Goal: Information Seeking & Learning: Learn about a topic

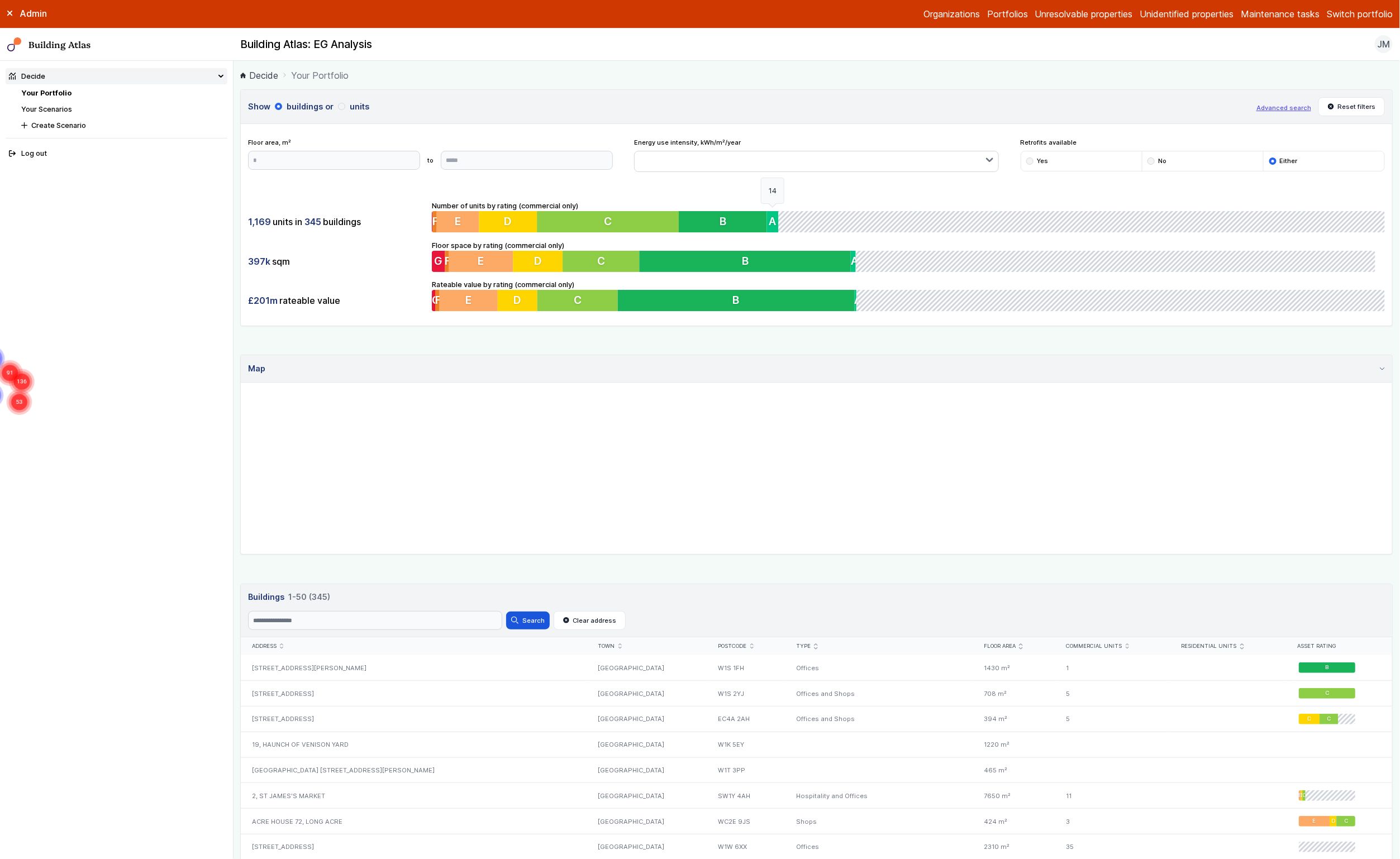
click at [769, 219] on span "A" at bounding box center [773, 221] width 7 height 13
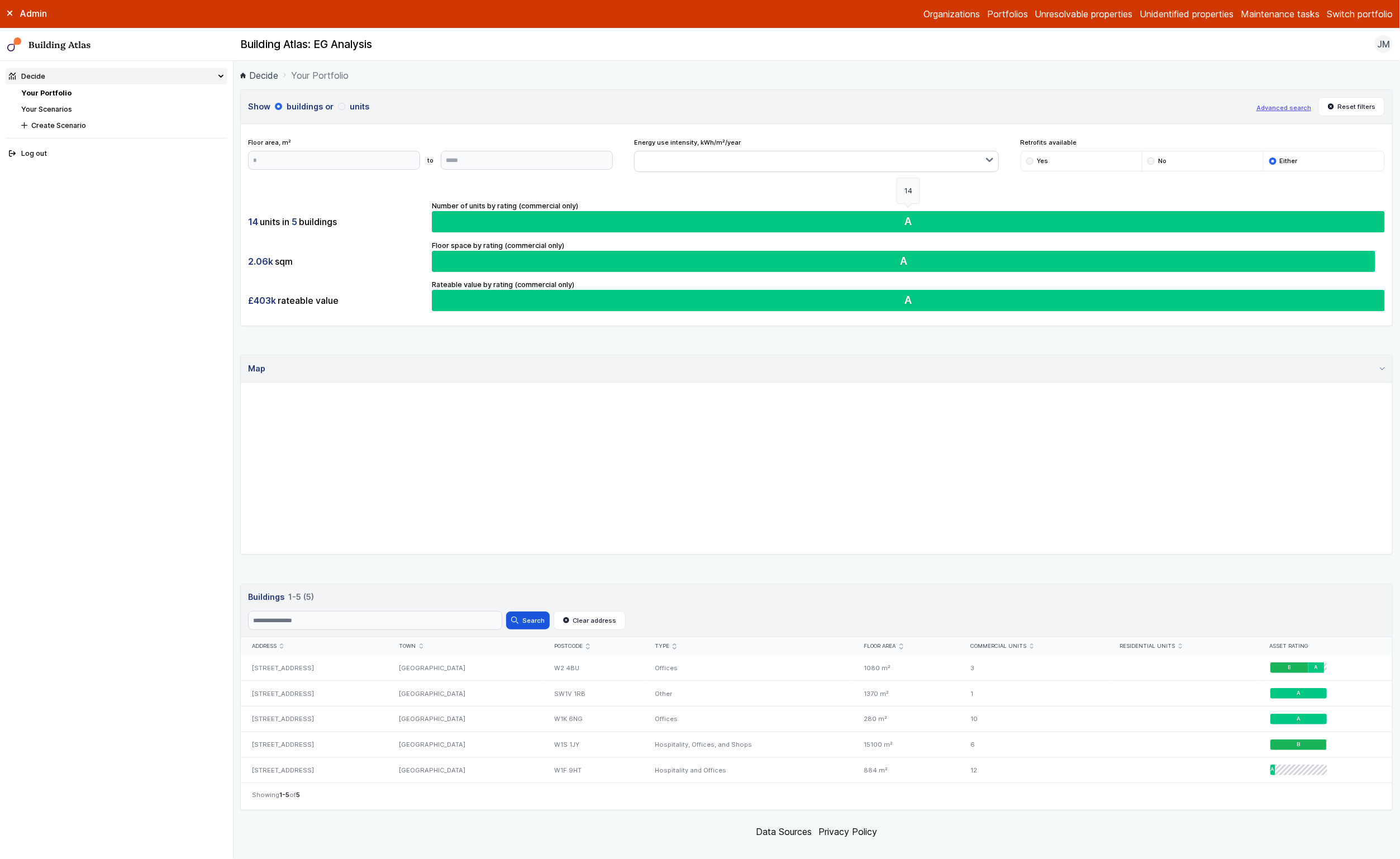
click at [766, 219] on button "A" at bounding box center [908, 221] width 953 height 21
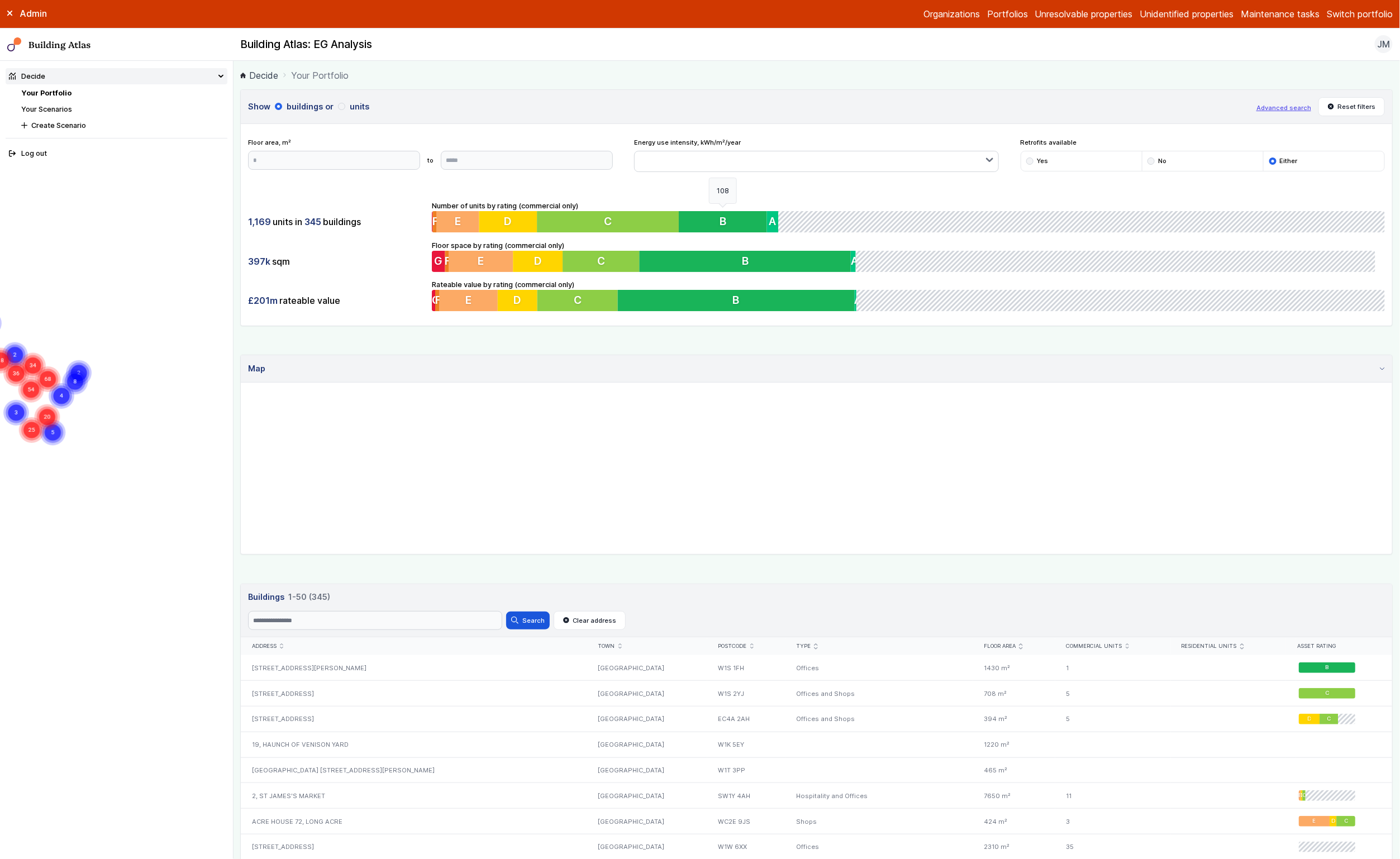
click at [720, 223] on span "B" at bounding box center [723, 221] width 7 height 13
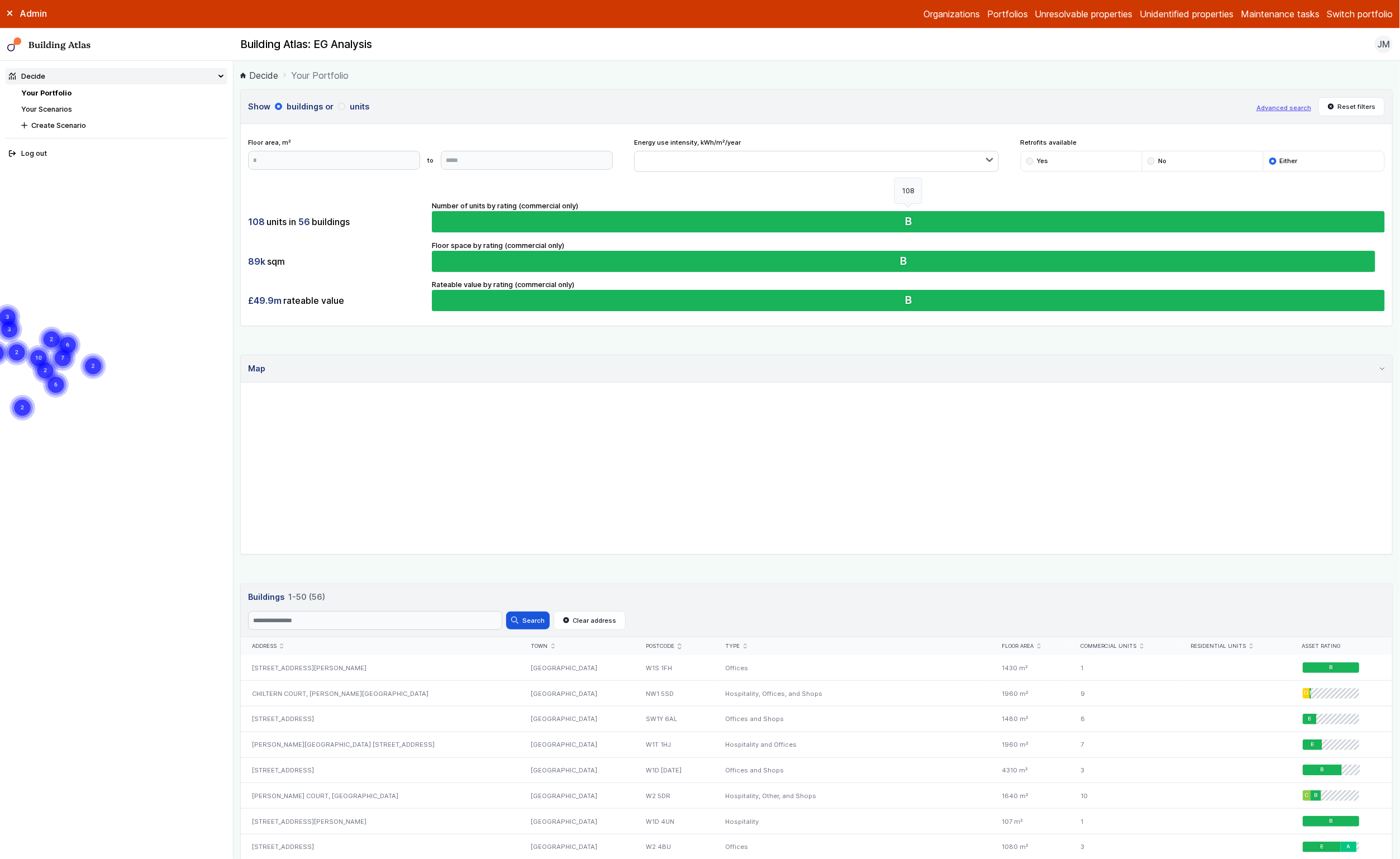
click at [718, 223] on button "B" at bounding box center [908, 221] width 953 height 21
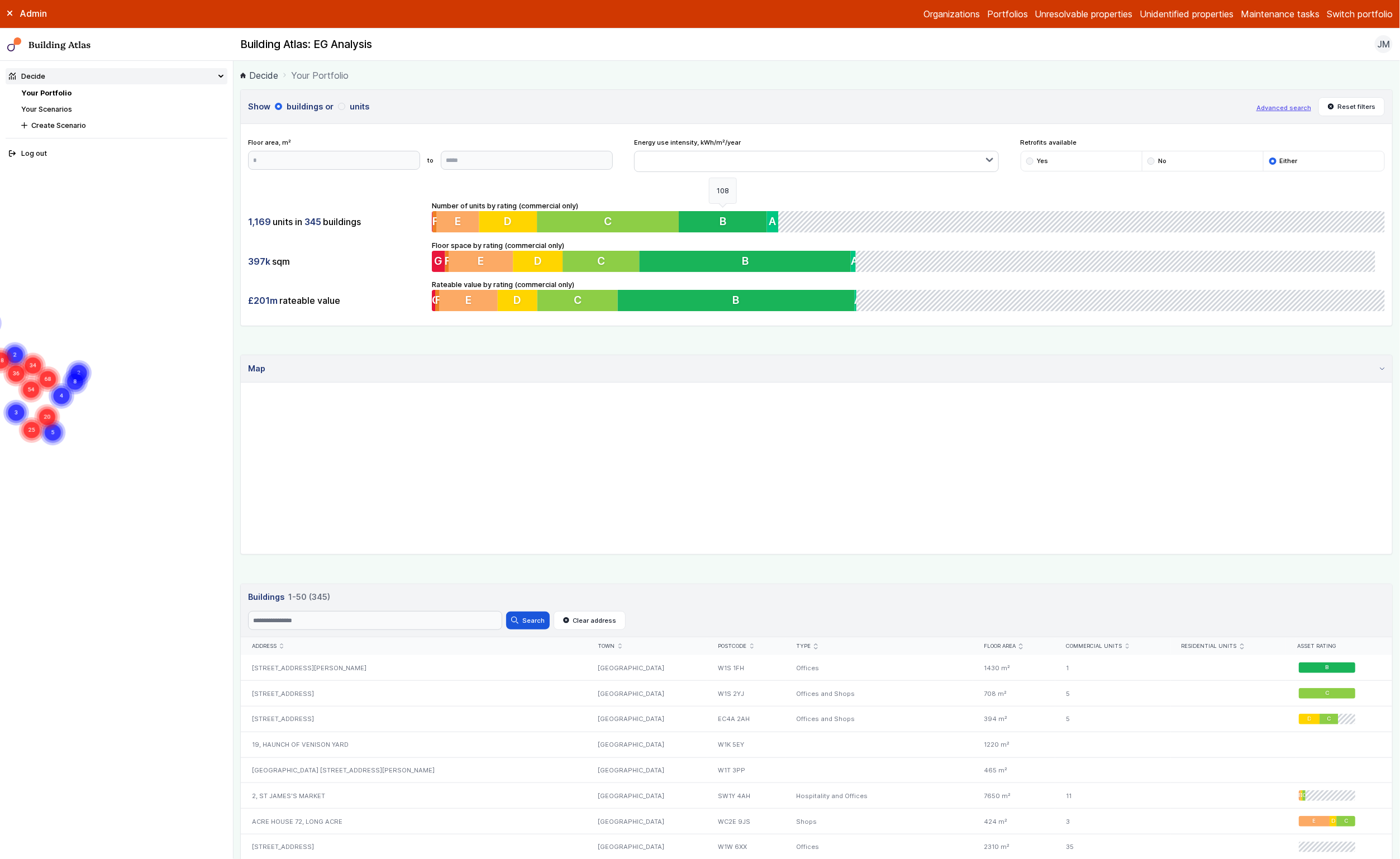
click at [720, 223] on span "B" at bounding box center [723, 221] width 7 height 13
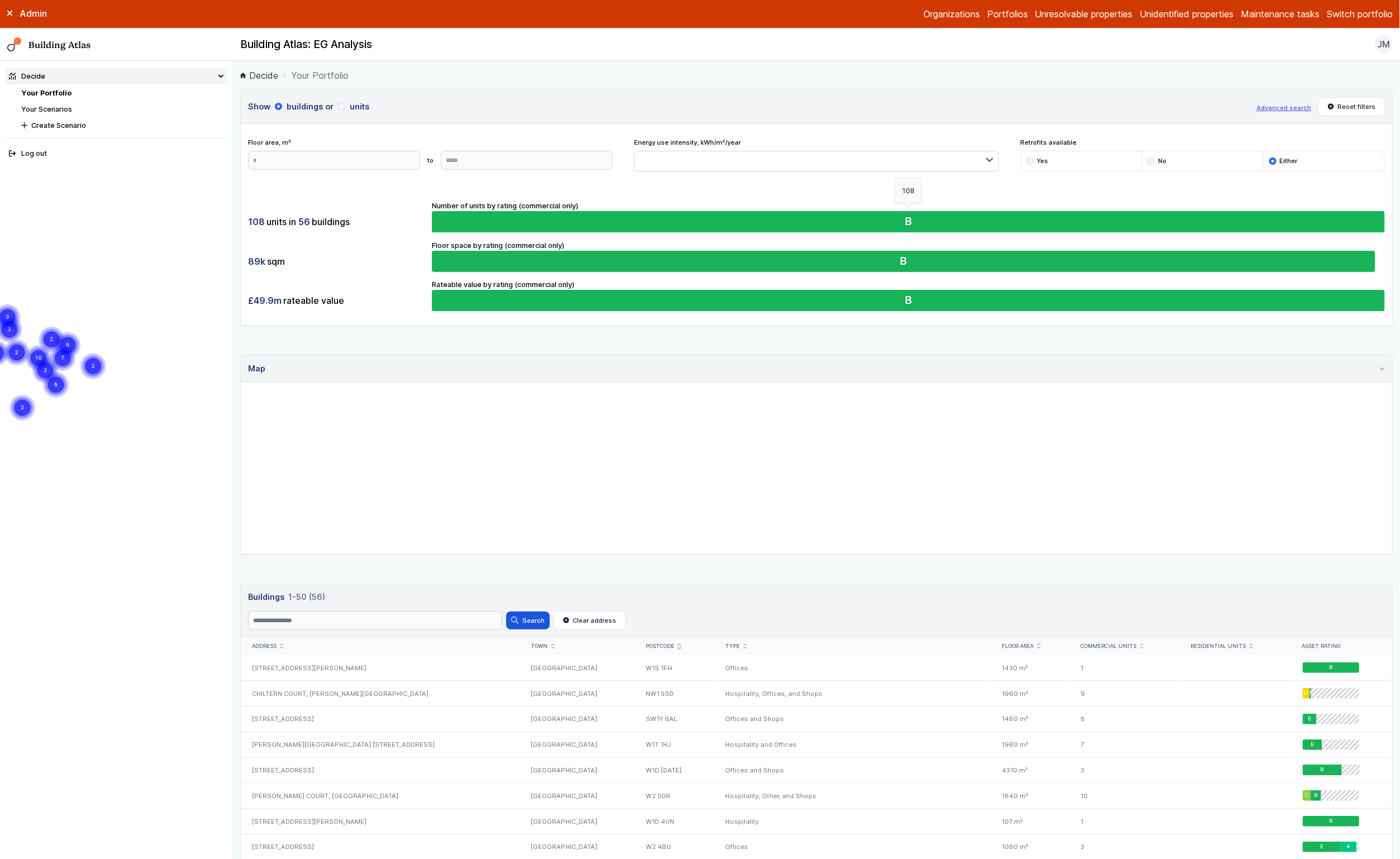
click at [643, 229] on button "B" at bounding box center [908, 221] width 953 height 21
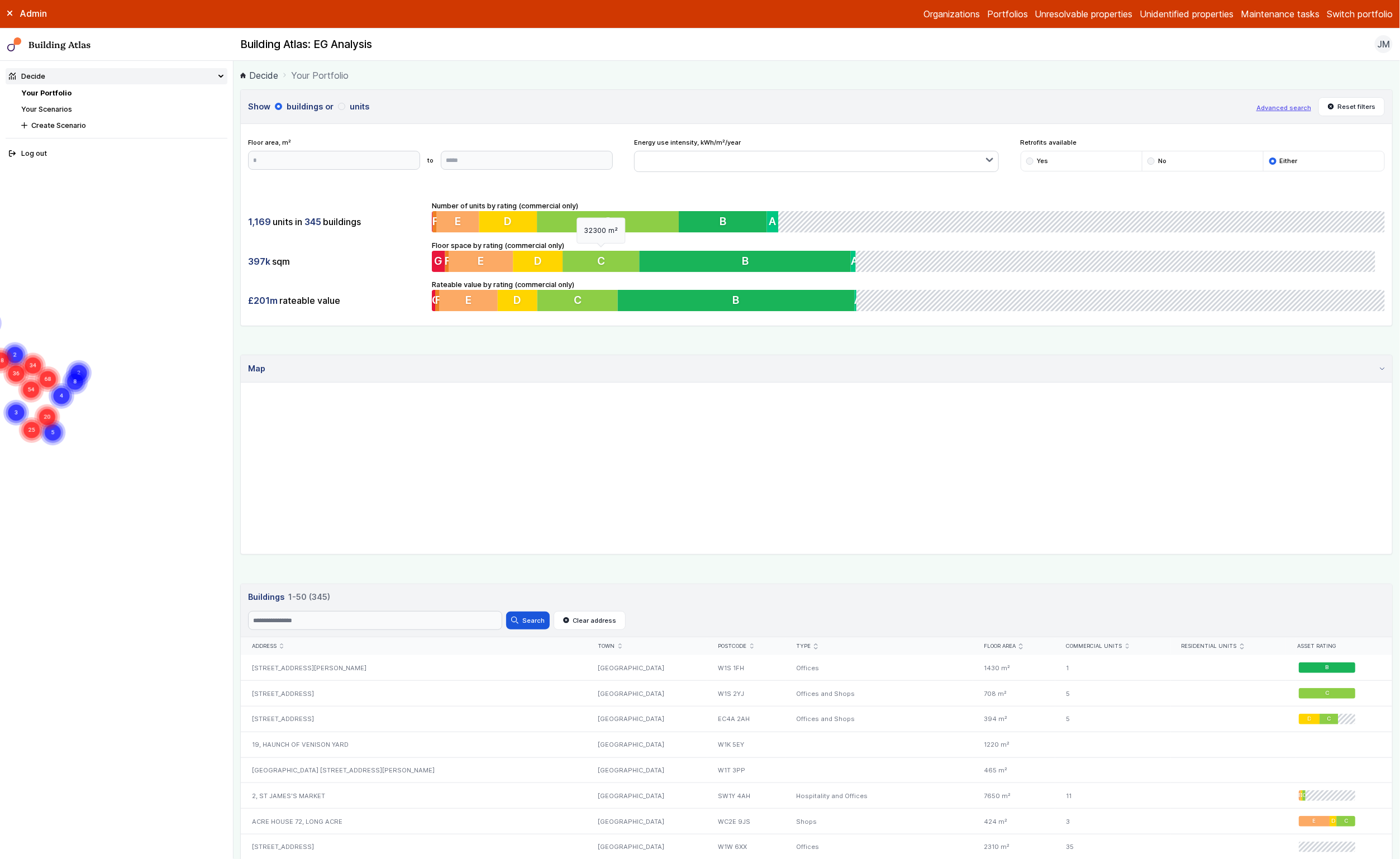
click at [585, 263] on button "C" at bounding box center [603, 261] width 78 height 21
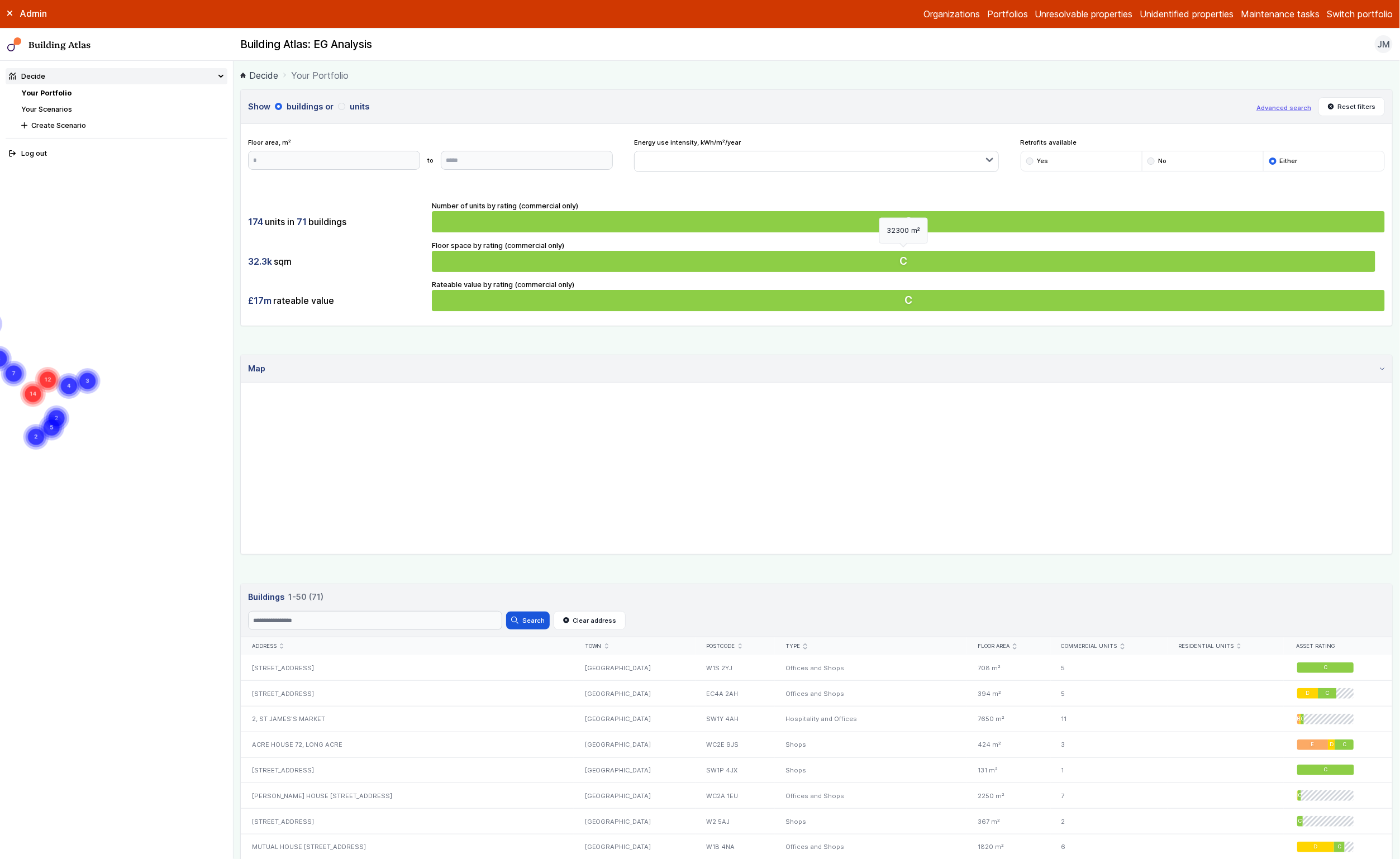
click at [585, 263] on button "C" at bounding box center [908, 261] width 953 height 21
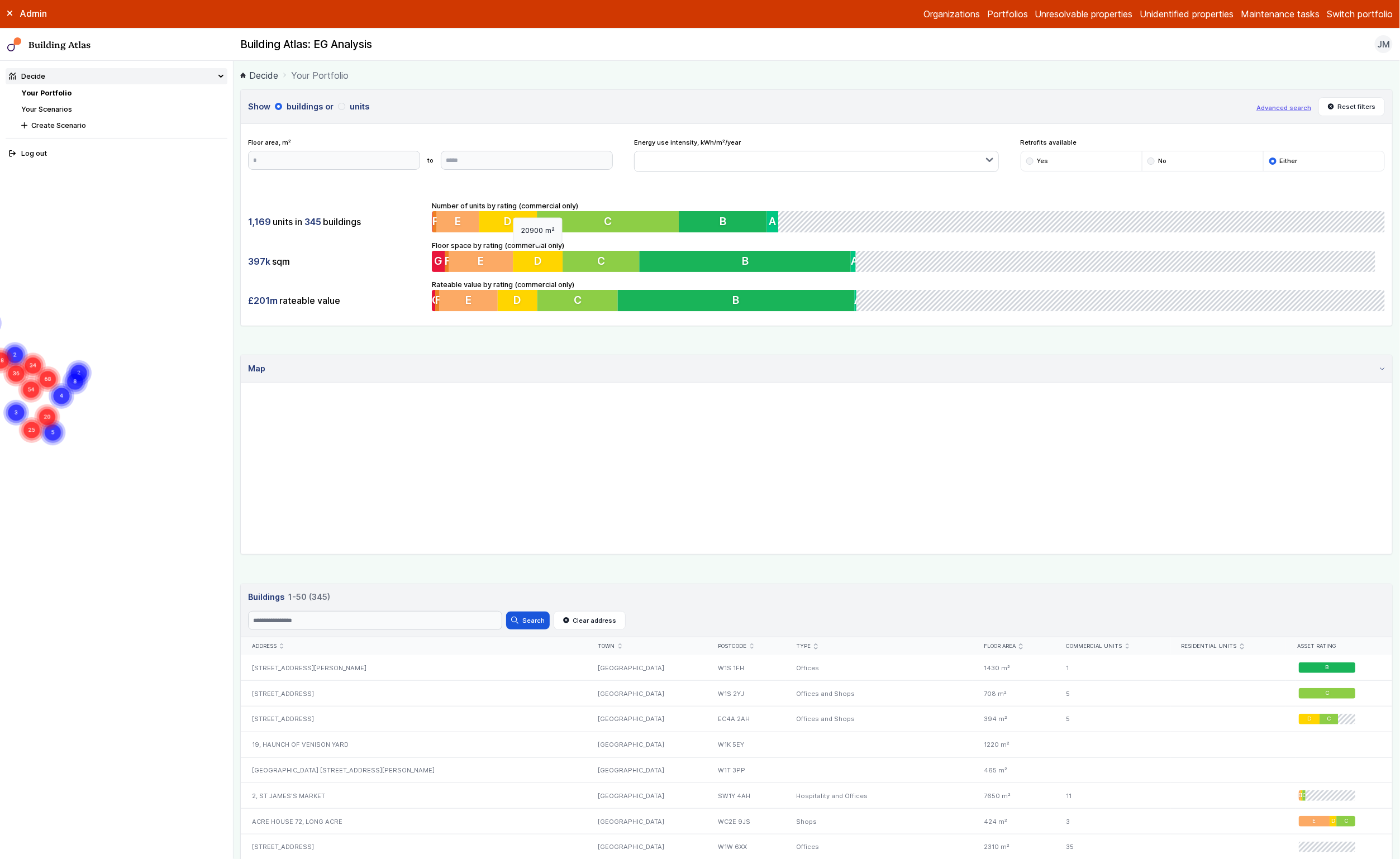
click at [524, 270] on button "D" at bounding box center [539, 261] width 50 height 21
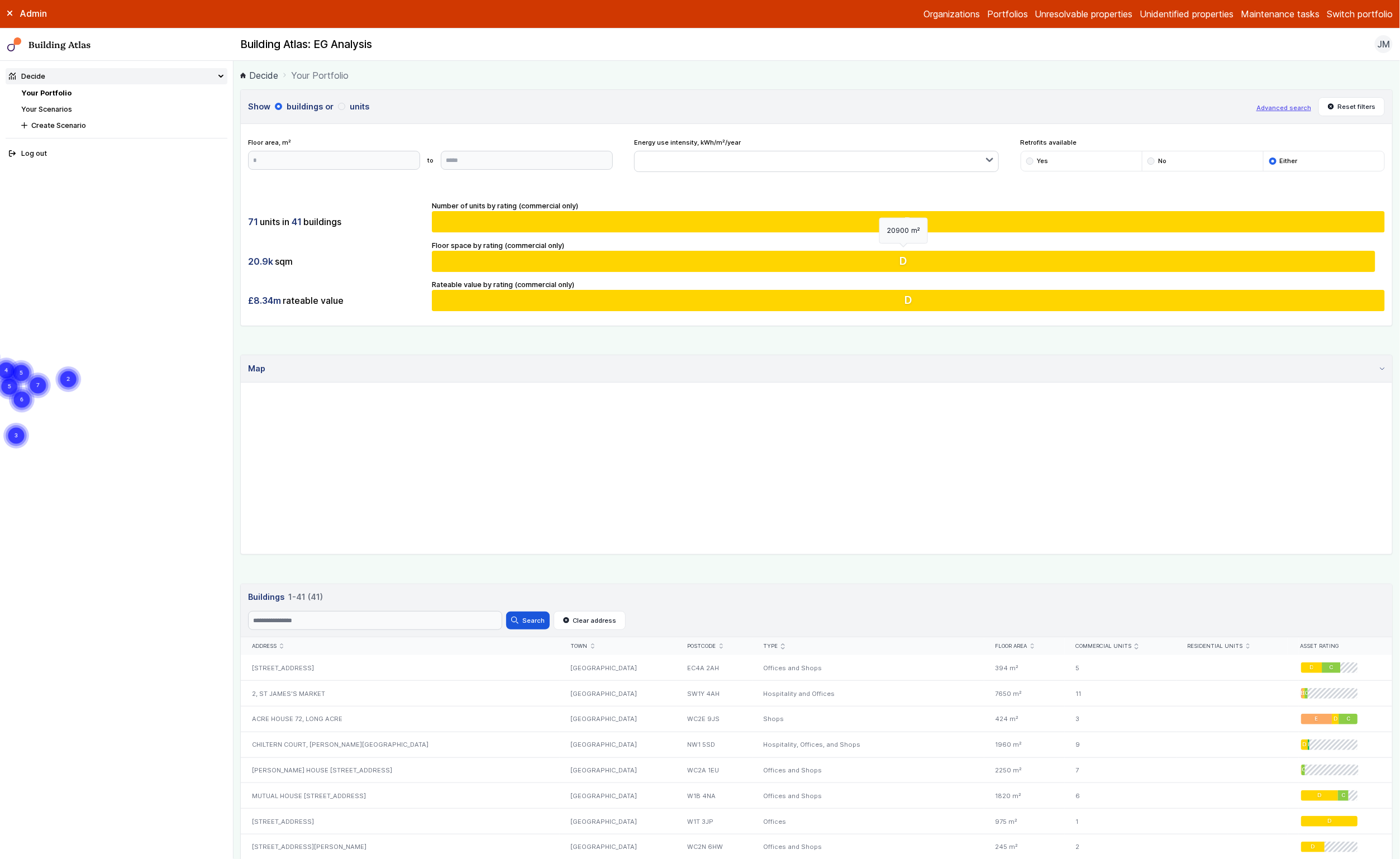
click at [524, 270] on button "D" at bounding box center [908, 261] width 953 height 21
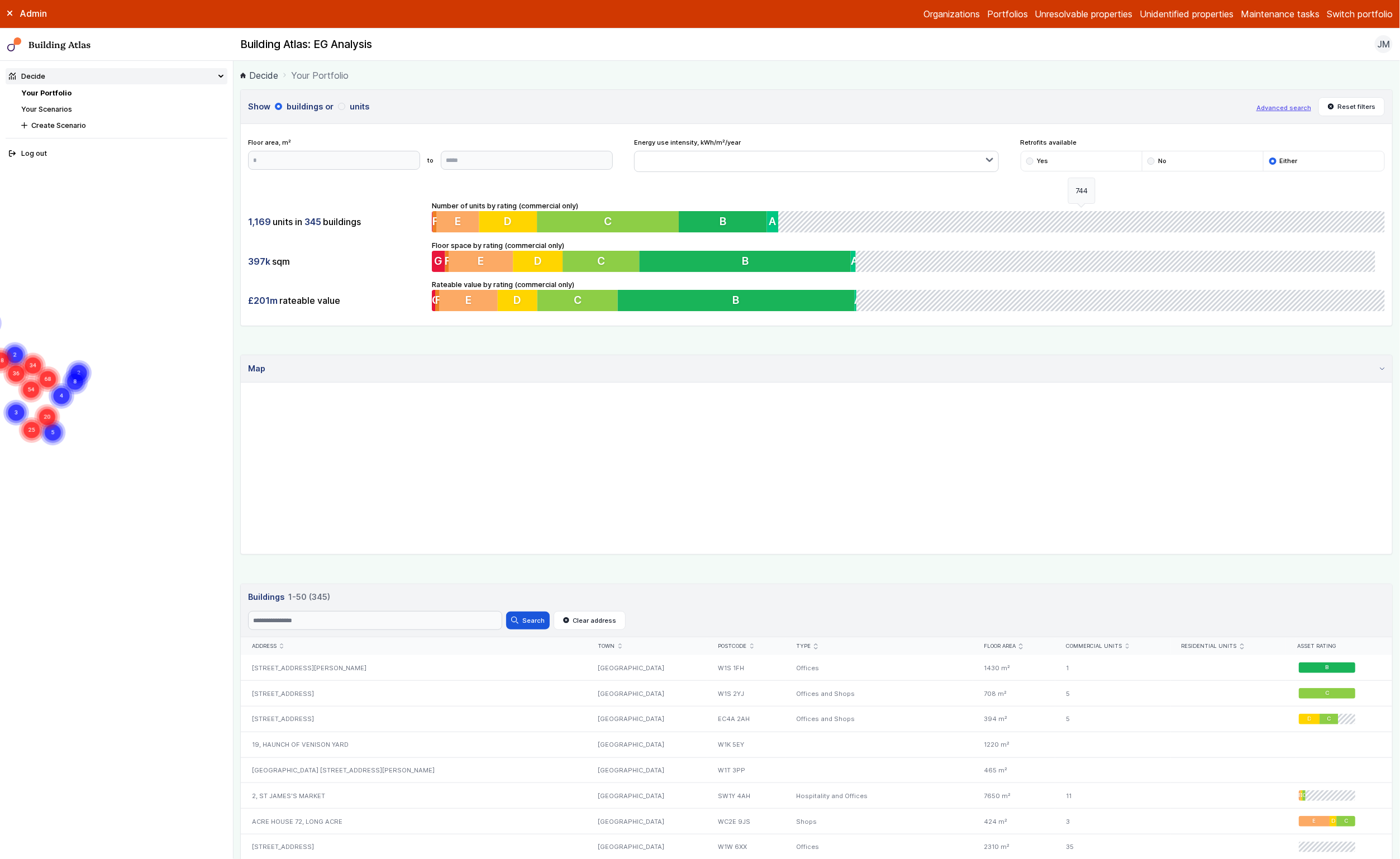
click at [840, 214] on button "submit" at bounding box center [1080, 221] width 606 height 21
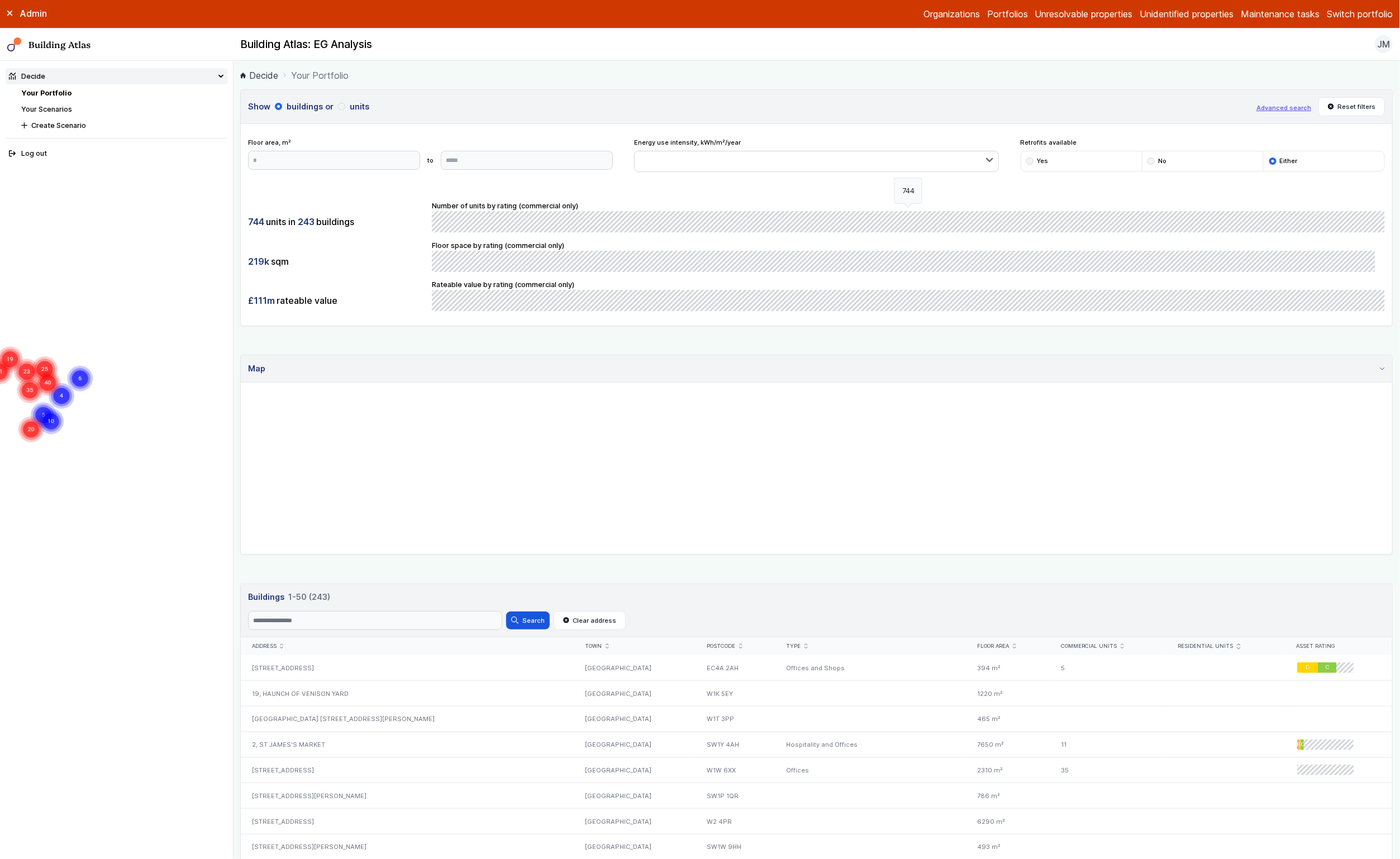
click at [840, 214] on button "submit" at bounding box center [908, 221] width 953 height 21
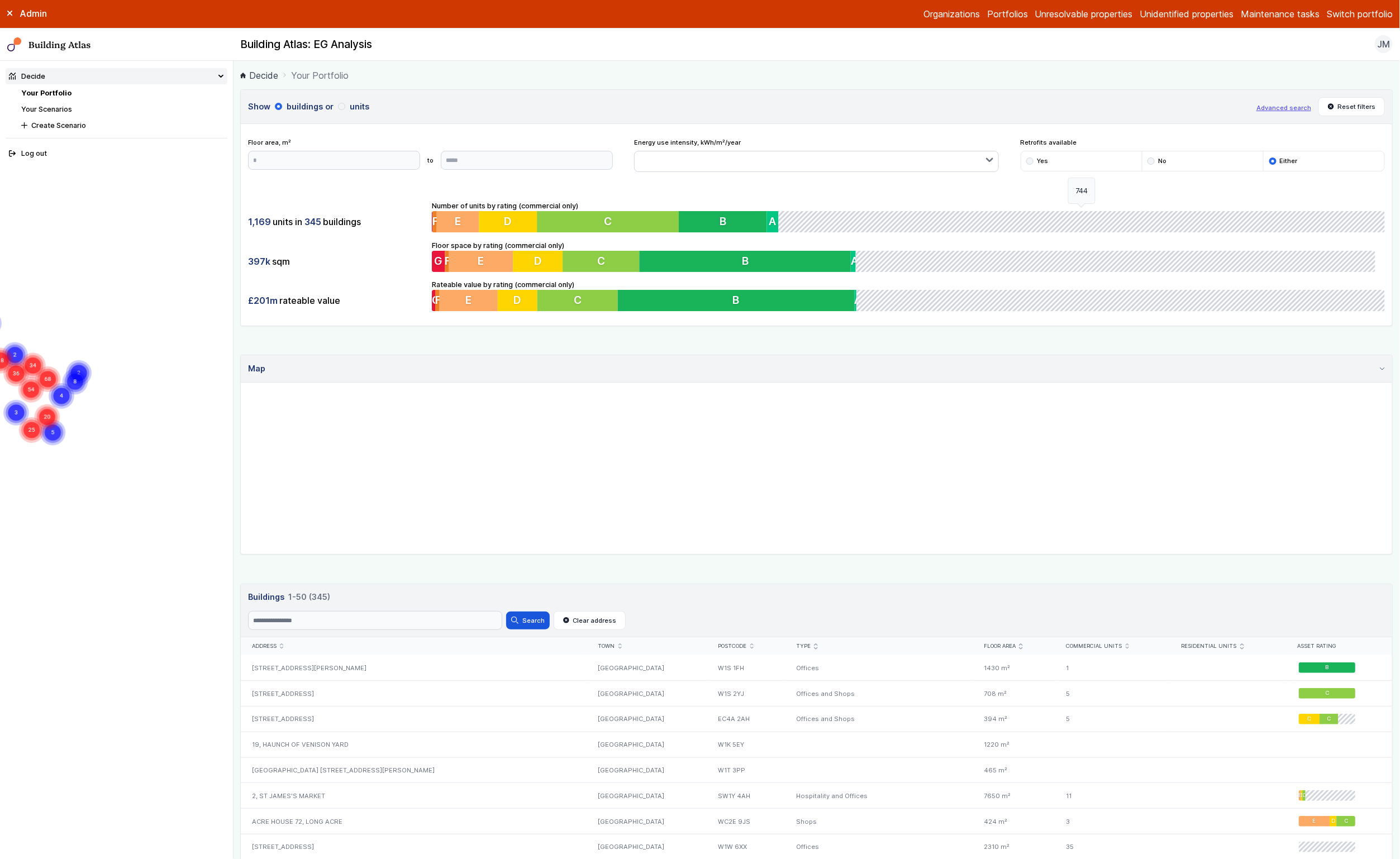
click at [840, 214] on button "submit" at bounding box center [1080, 221] width 606 height 21
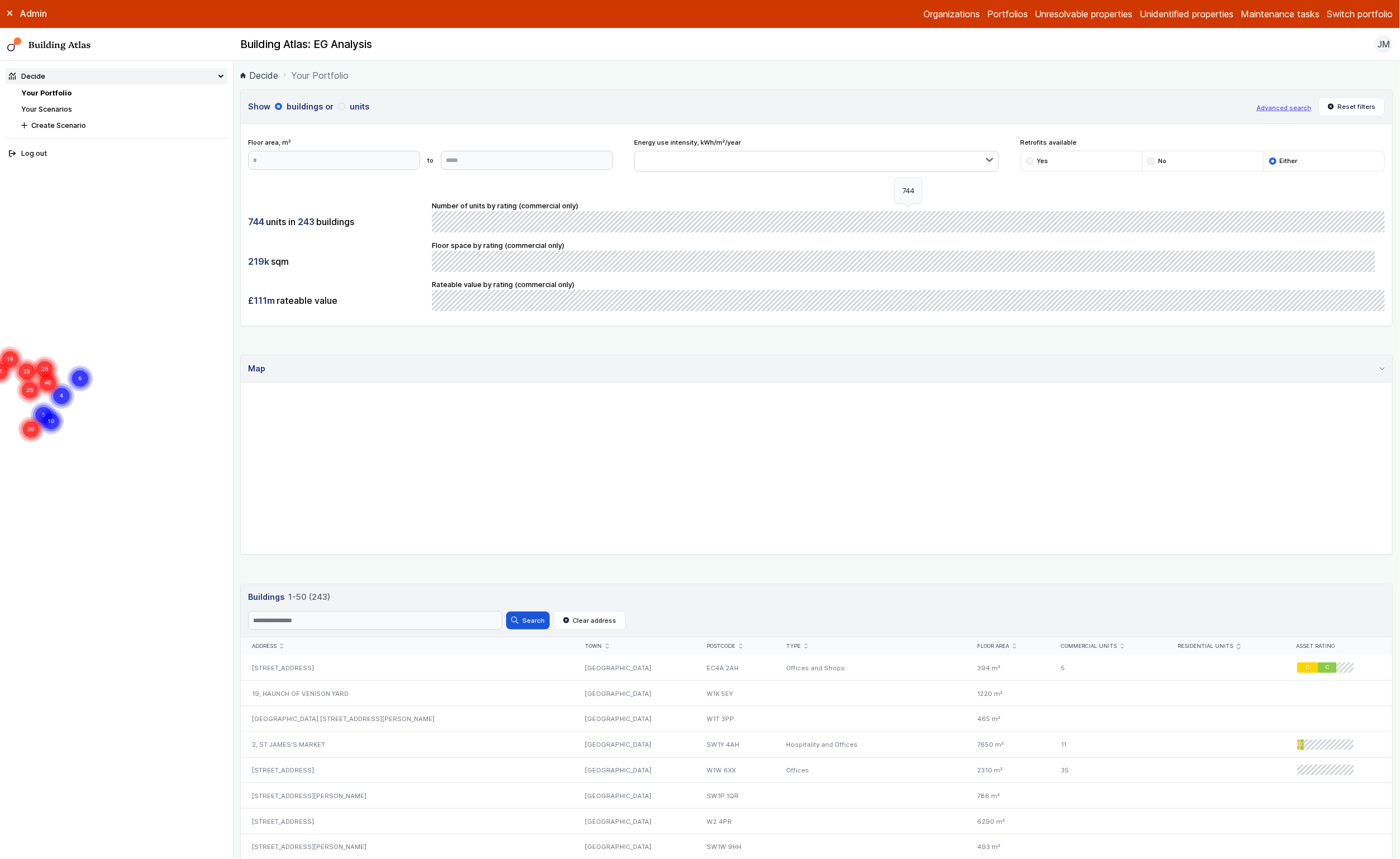
click at [840, 214] on button "submit" at bounding box center [908, 221] width 953 height 21
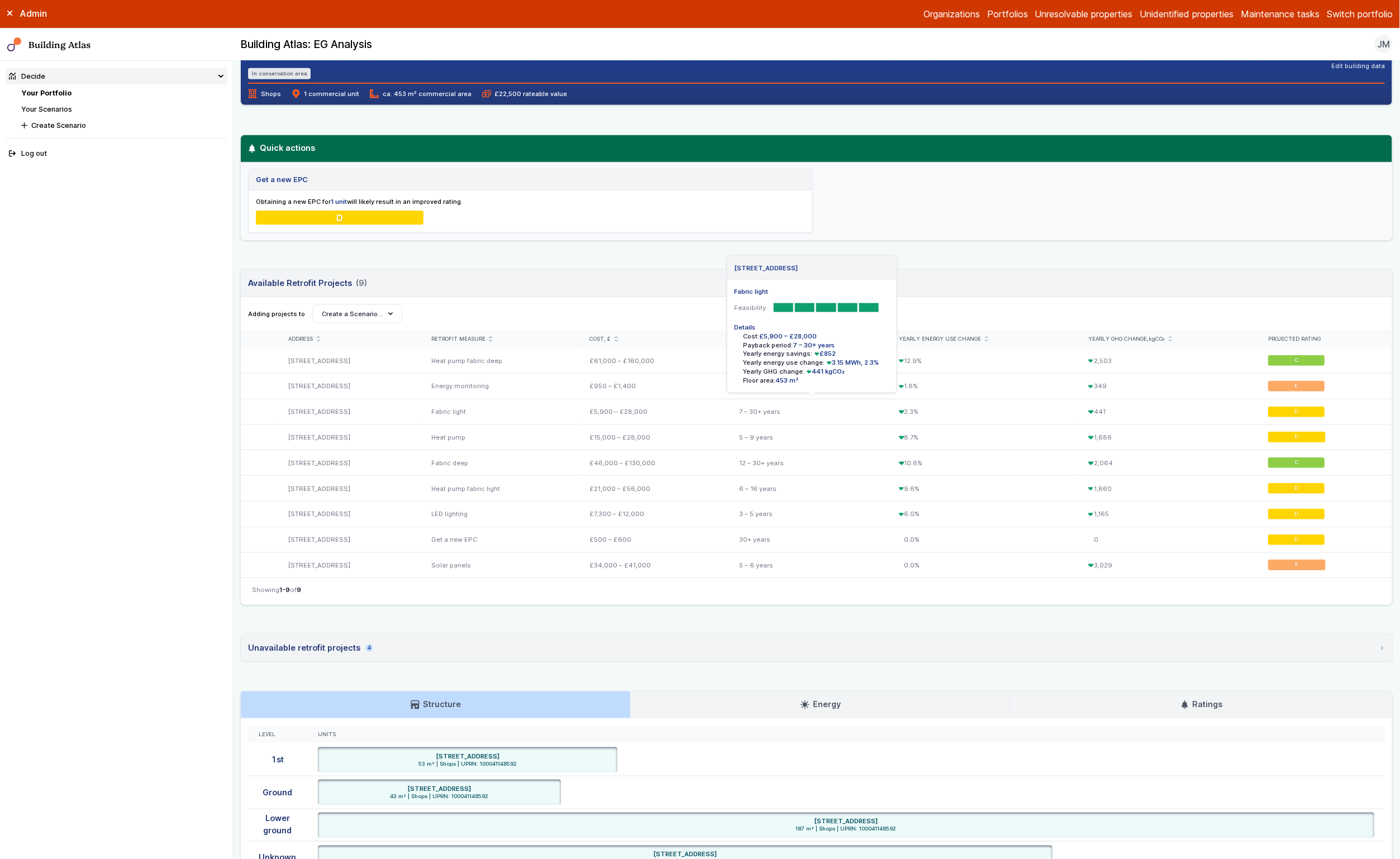
scroll to position [265, 0]
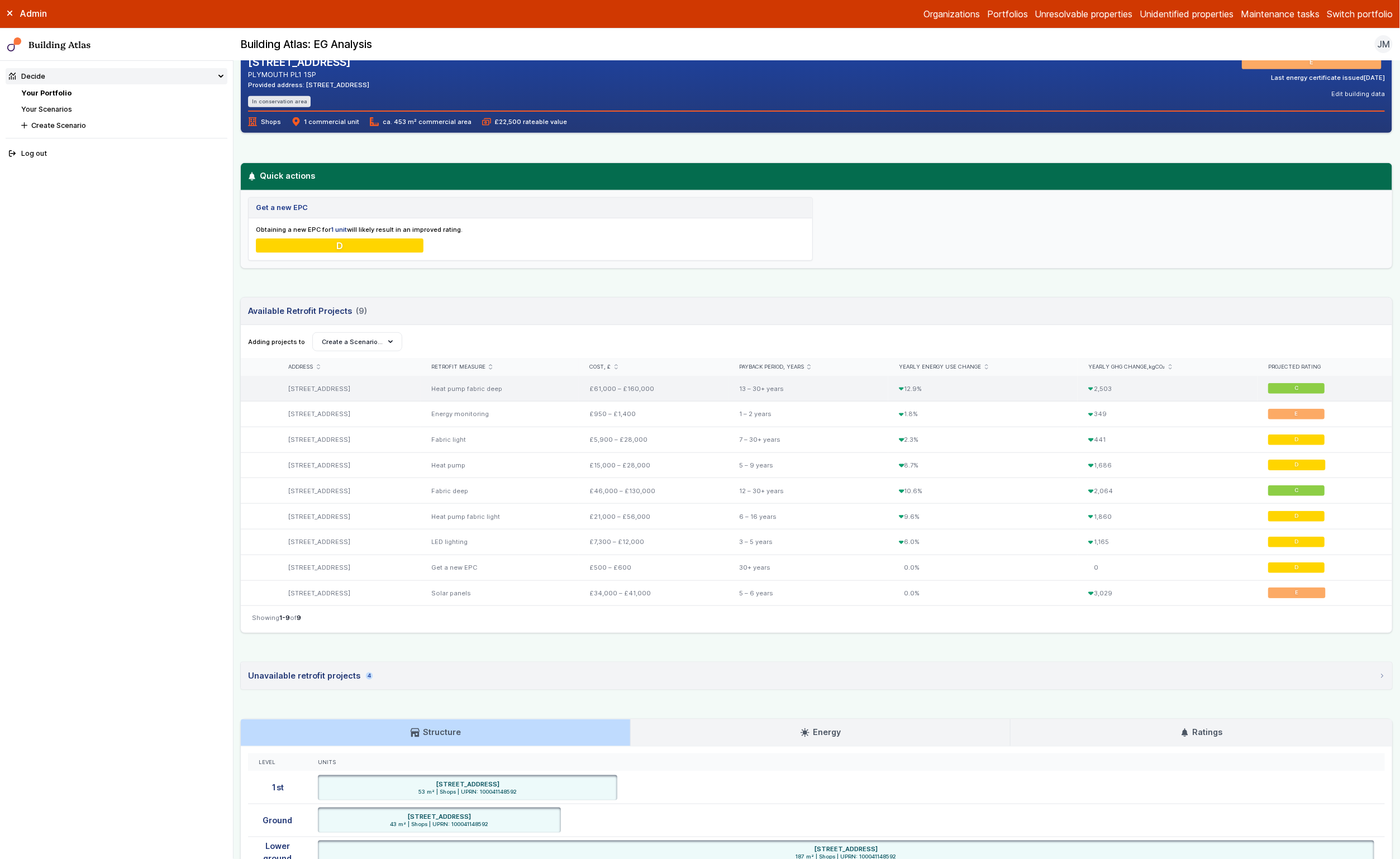
drag, startPoint x: 359, startPoint y: 415, endPoint x: 288, endPoint y: 381, distance: 78.7
click at [288, 381] on div "[STREET_ADDRESS] Heat pump fabric deep Feasibility Details Cost: £61,000 – £160…" at bounding box center [816, 491] width 1151 height 229
drag, startPoint x: 187, startPoint y: 352, endPoint x: 88, endPoint y: 131, distance: 242.2
click at [88, 131] on nav "Decide Your Portfolio Your Scenarios Create Scenario Log out" at bounding box center [117, 460] width 234 height 798
click at [54, 105] on link "Your Scenarios" at bounding box center [46, 110] width 51 height 9
